Goal: Transaction & Acquisition: Obtain resource

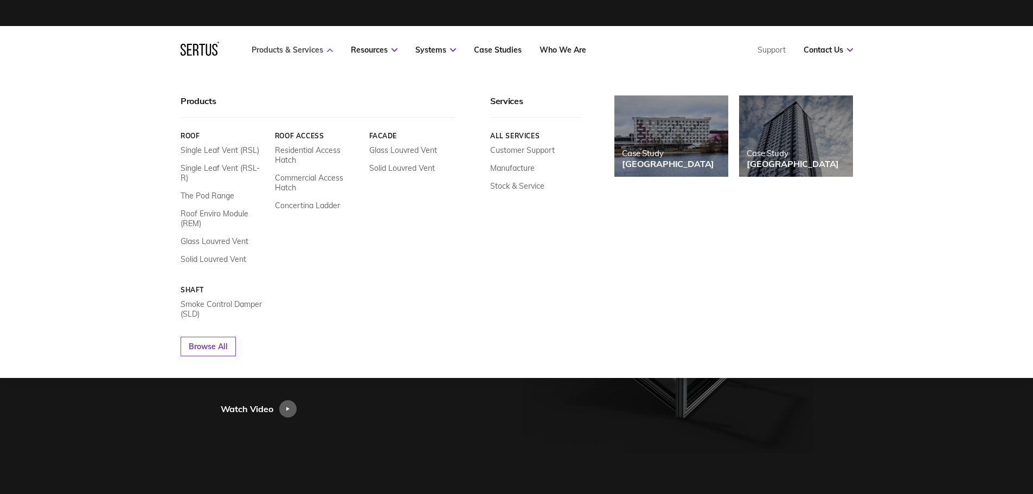
click at [324, 52] on link "Products & Services" at bounding box center [292, 50] width 81 height 10
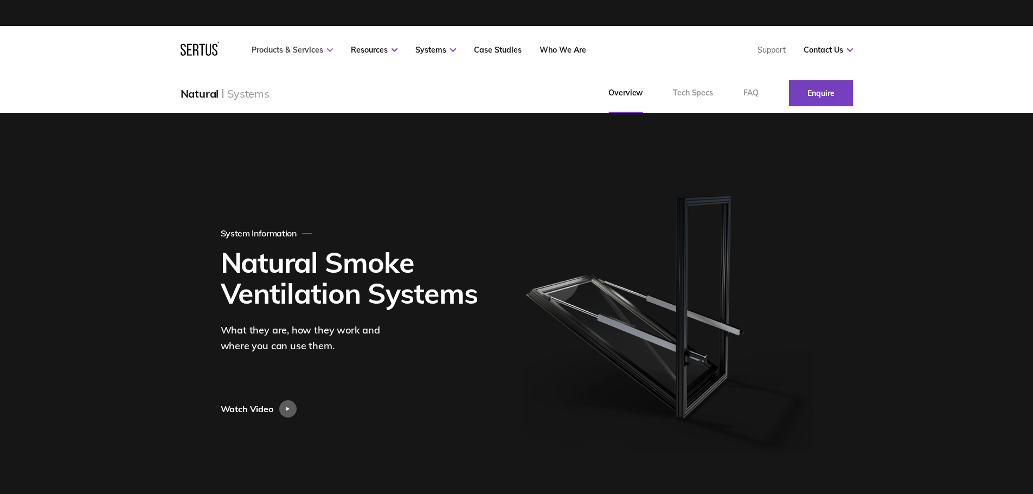
click at [324, 52] on link "Products & Services" at bounding box center [292, 50] width 81 height 10
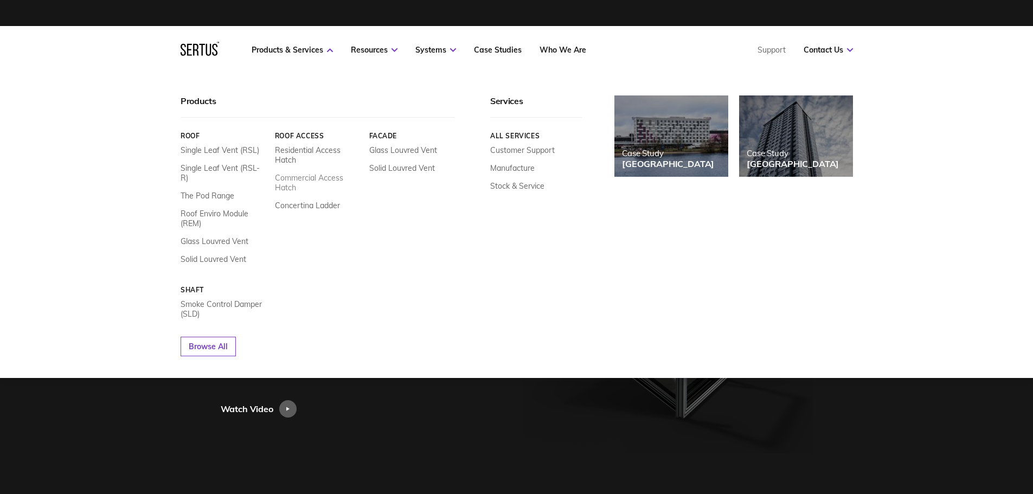
click at [311, 184] on link "Commercial Access Hatch" at bounding box center [317, 183] width 86 height 20
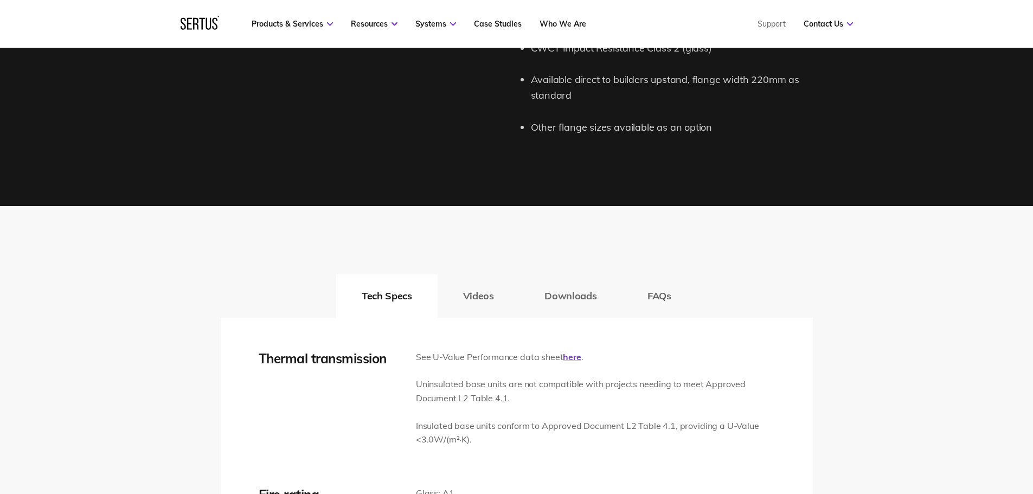
scroll to position [1572, 0]
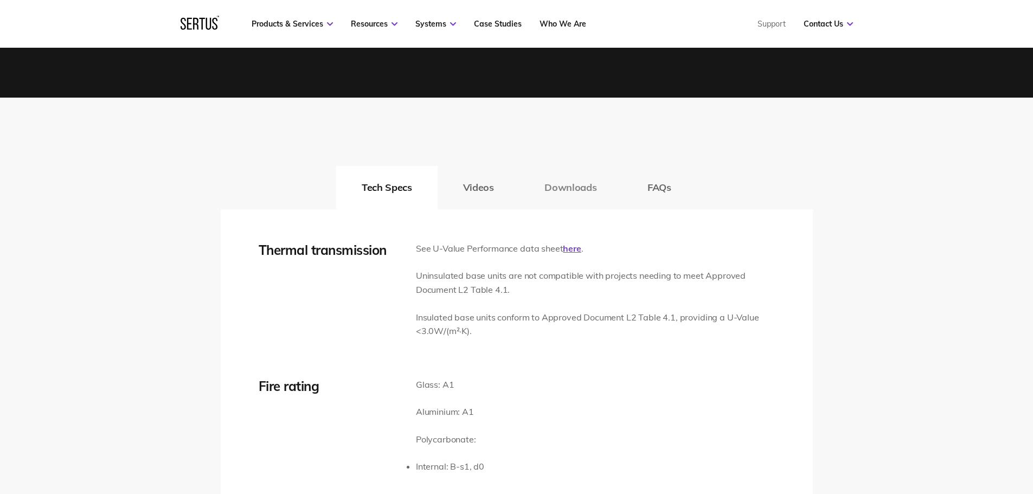
click at [562, 185] on button "Downloads" at bounding box center [570, 187] width 103 height 43
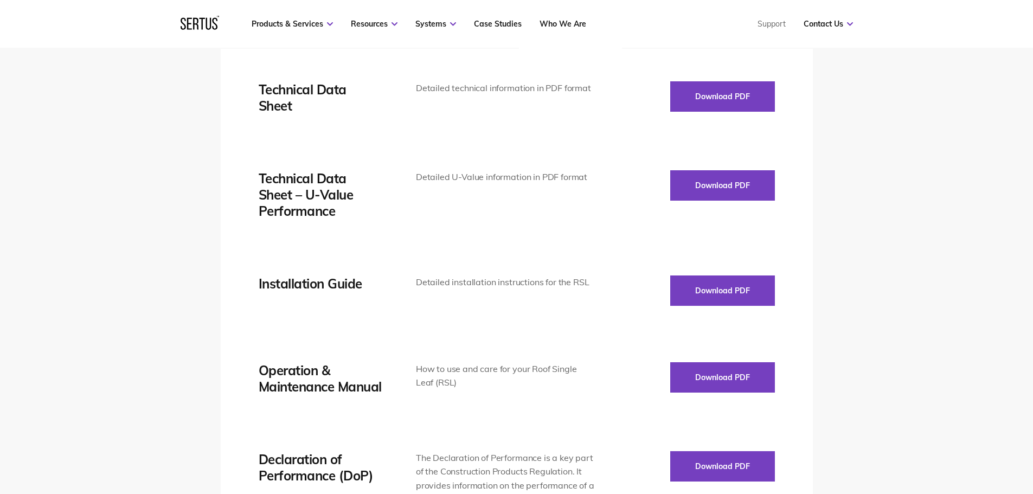
scroll to position [1735, 0]
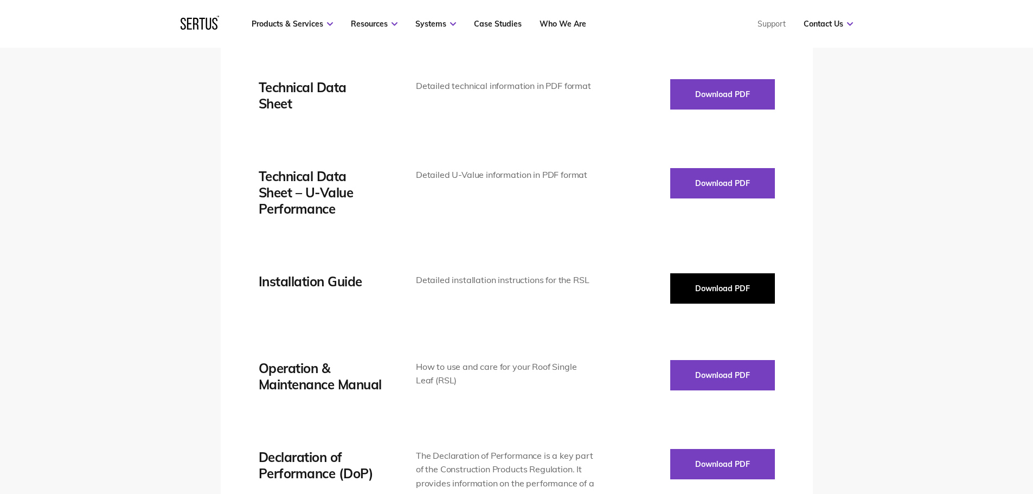
click at [715, 282] on button "Download PDF" at bounding box center [722, 288] width 105 height 30
click at [729, 287] on button "Download PDF" at bounding box center [722, 288] width 105 height 30
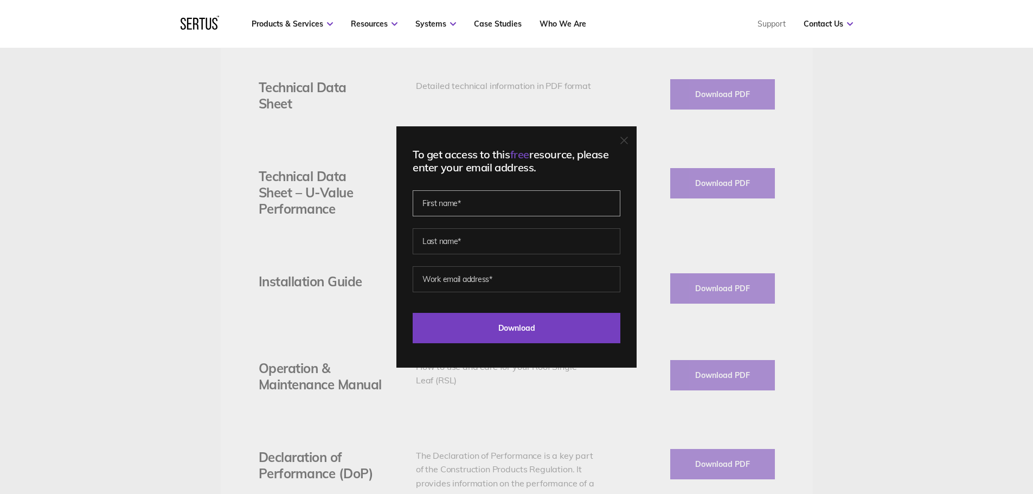
click at [509, 203] on input "text" at bounding box center [517, 203] width 208 height 26
type input "[PERSON_NAME]"
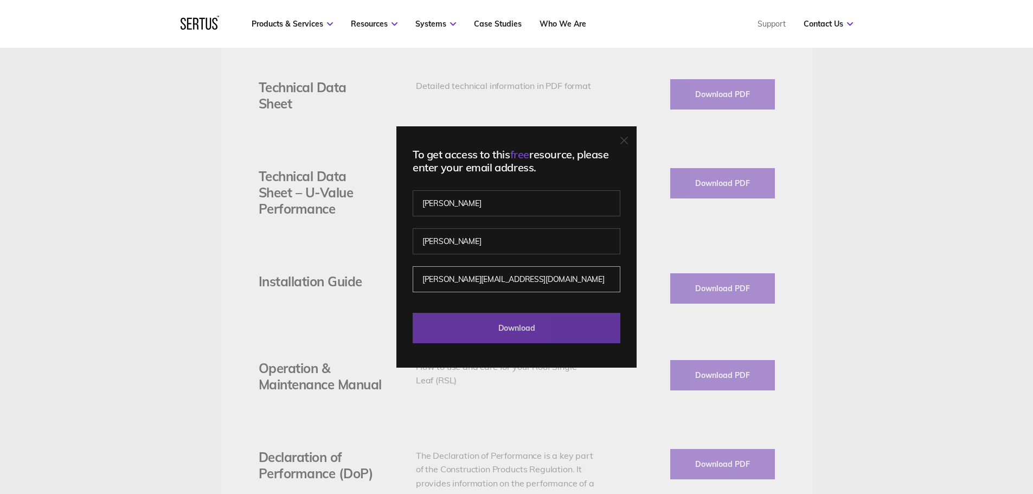
type input "[PERSON_NAME][EMAIL_ADDRESS][DOMAIN_NAME]"
click at [538, 324] on input "Download" at bounding box center [517, 328] width 208 height 30
